Goal: Task Accomplishment & Management: Complete application form

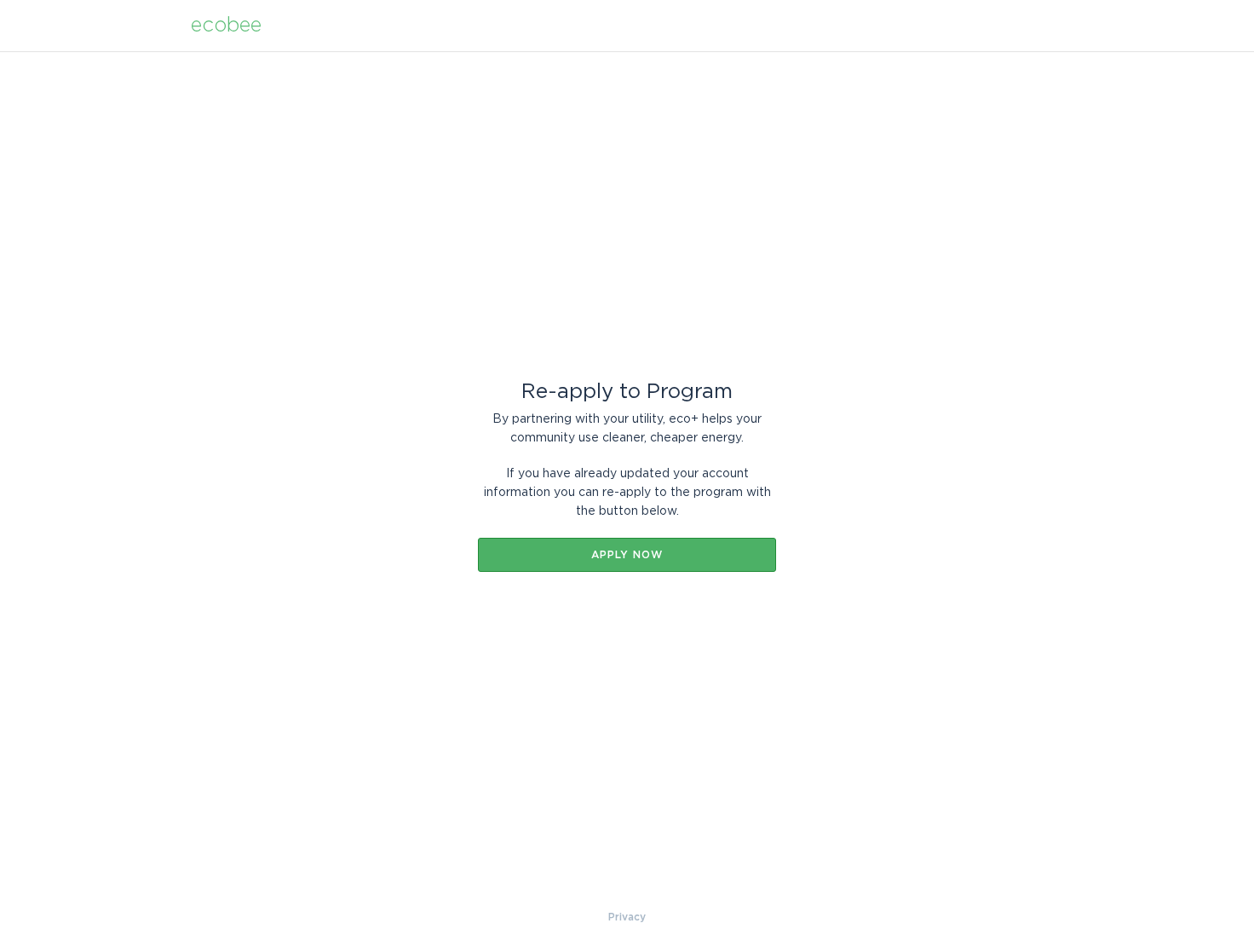
click at [571, 553] on div "Apply now" at bounding box center [627, 554] width 281 height 11
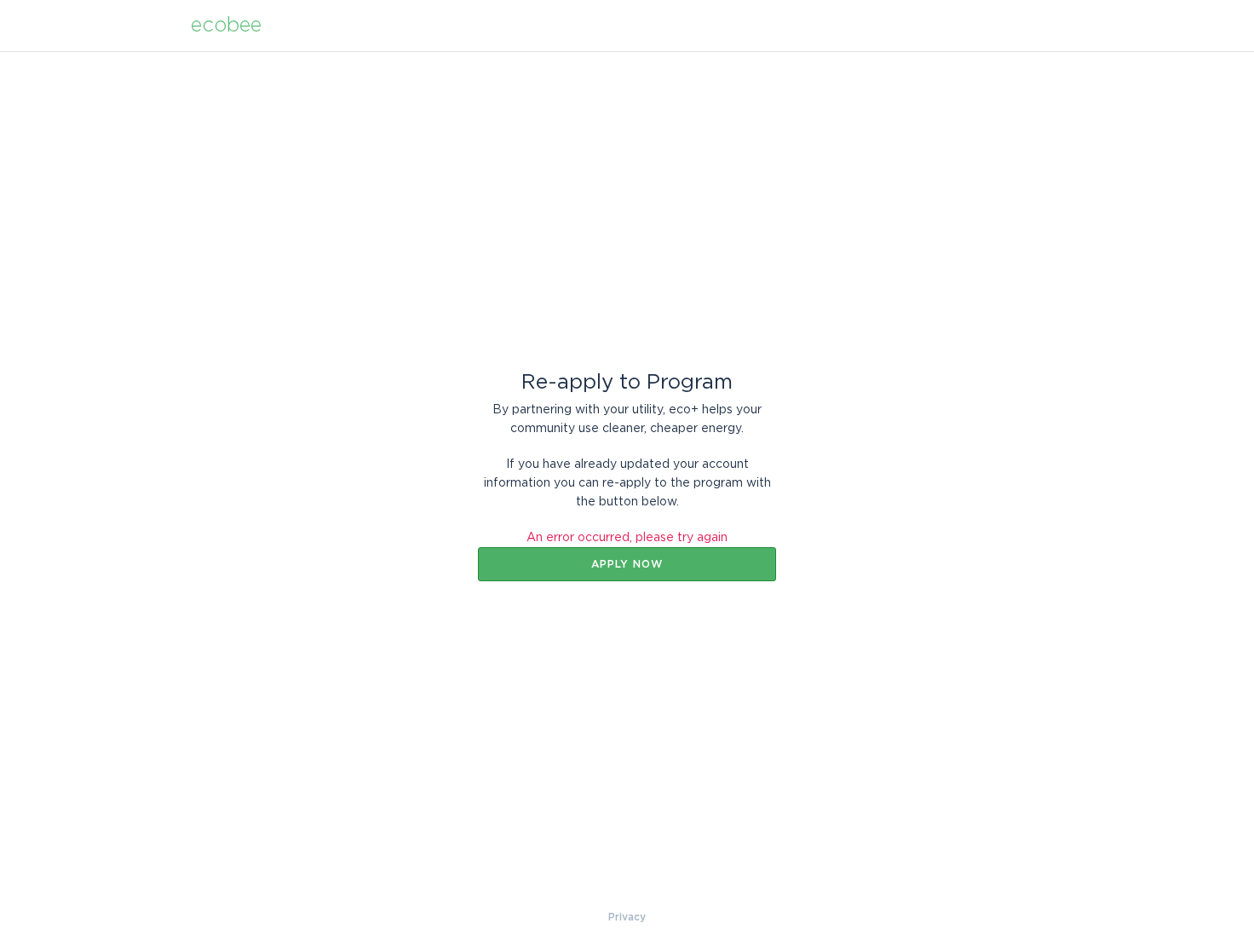
click at [574, 559] on div "Apply now" at bounding box center [627, 564] width 281 height 11
click at [260, 40] on header "ecobee" at bounding box center [627, 25] width 873 height 51
click at [249, 31] on div "ecobee" at bounding box center [225, 25] width 70 height 18
click at [673, 413] on div "By partnering with your utility, eco+ helps your community use cleaner, cheaper…" at bounding box center [627, 419] width 298 height 38
click at [234, 29] on div "ecobee" at bounding box center [225, 25] width 70 height 18
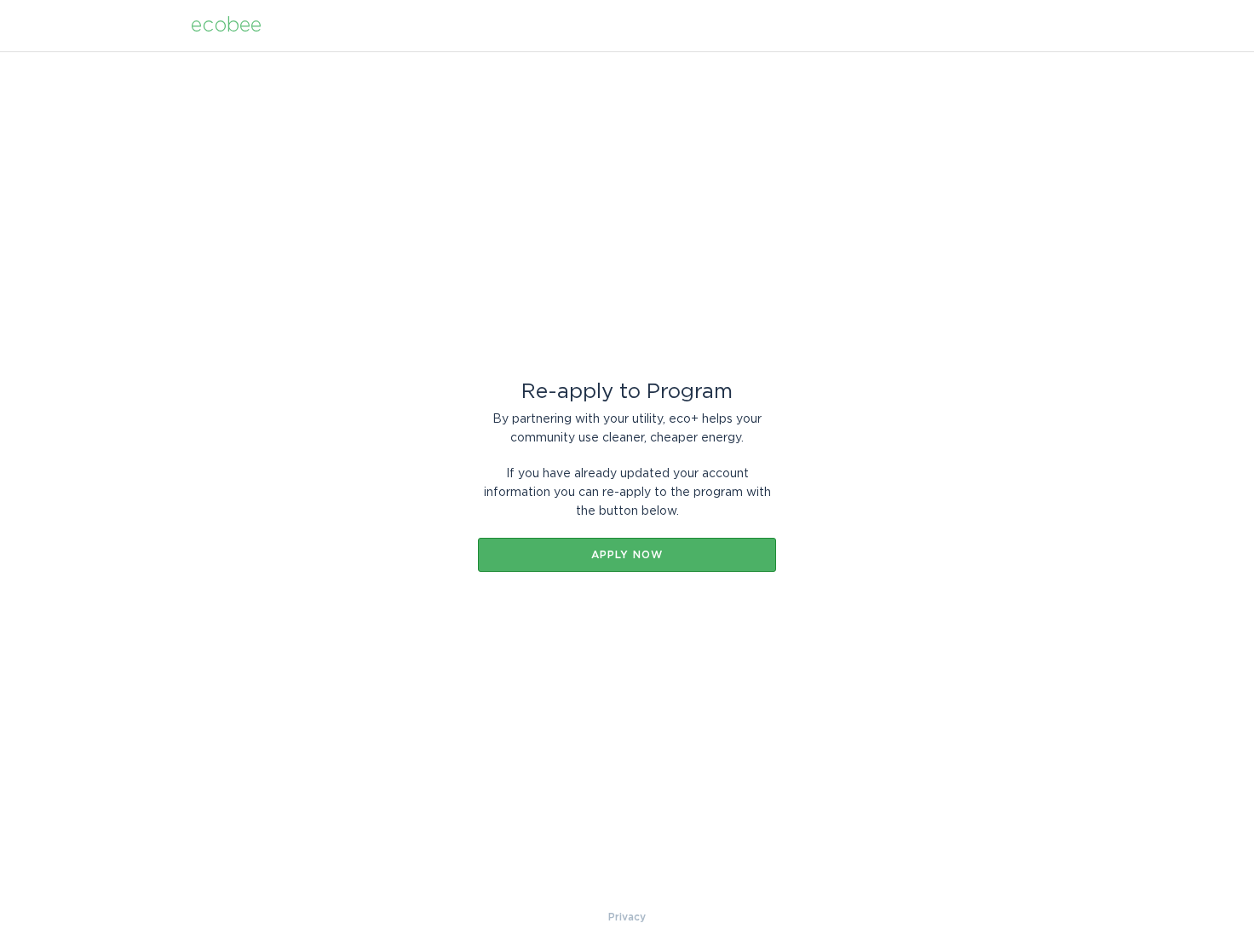
click at [672, 545] on button "Apply now" at bounding box center [627, 554] width 298 height 34
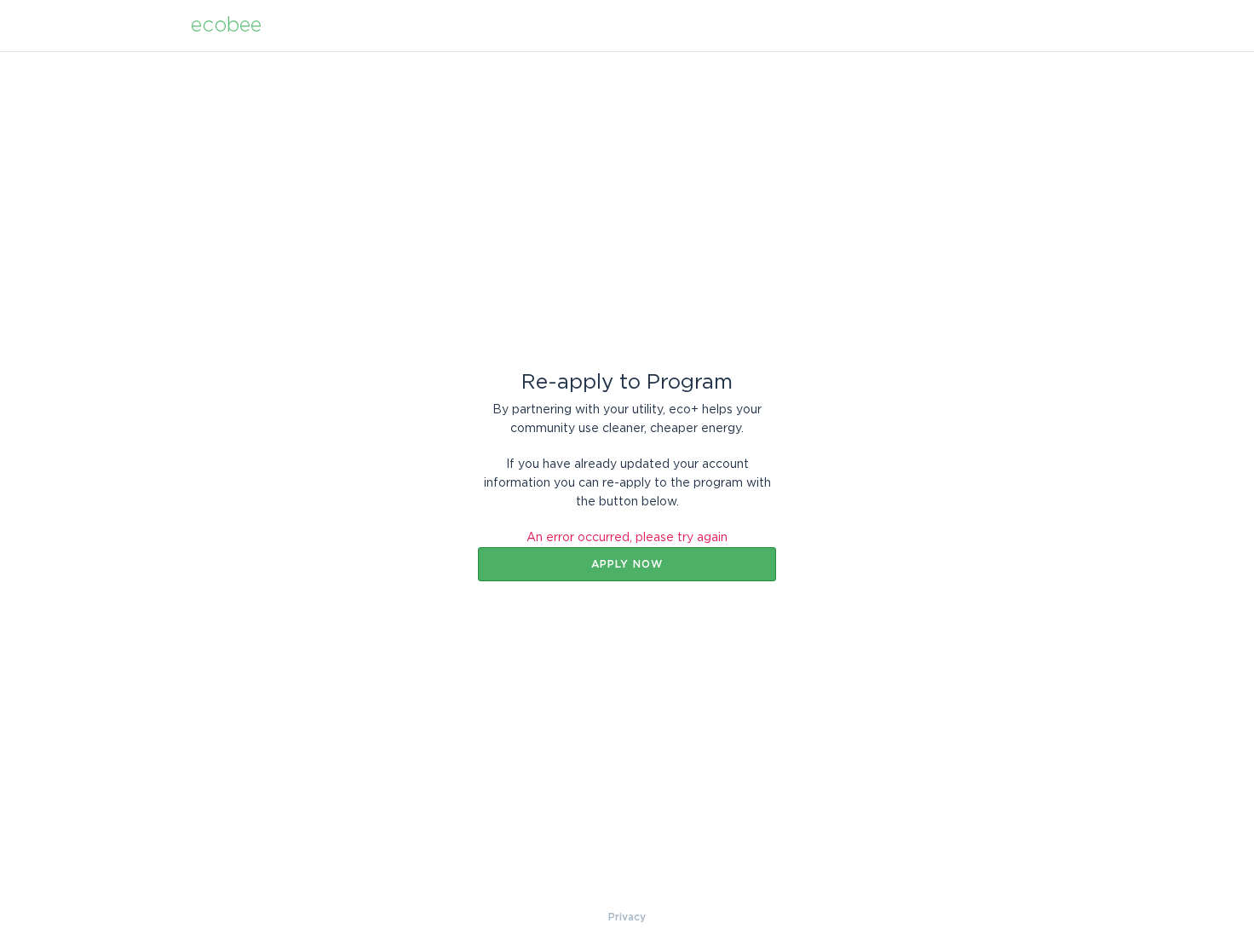
click at [656, 564] on div "Apply now" at bounding box center [627, 564] width 281 height 11
